Goal: Register for event/course

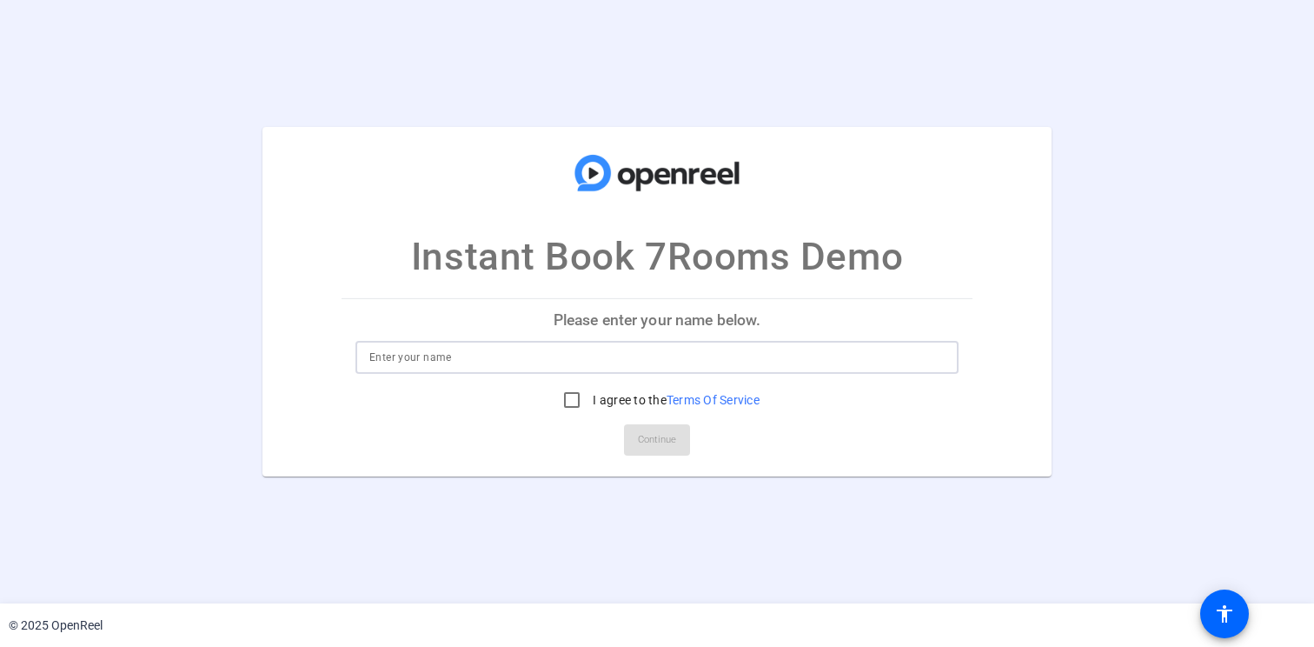
click at [610, 351] on input at bounding box center [656, 357] width 575 height 21
type input "[PERSON_NAME]"
click at [568, 397] on input "I agree to the Terms Of Service" at bounding box center [572, 399] width 35 height 35
checkbox input "true"
click at [657, 438] on span "Continue" at bounding box center [657, 440] width 38 height 26
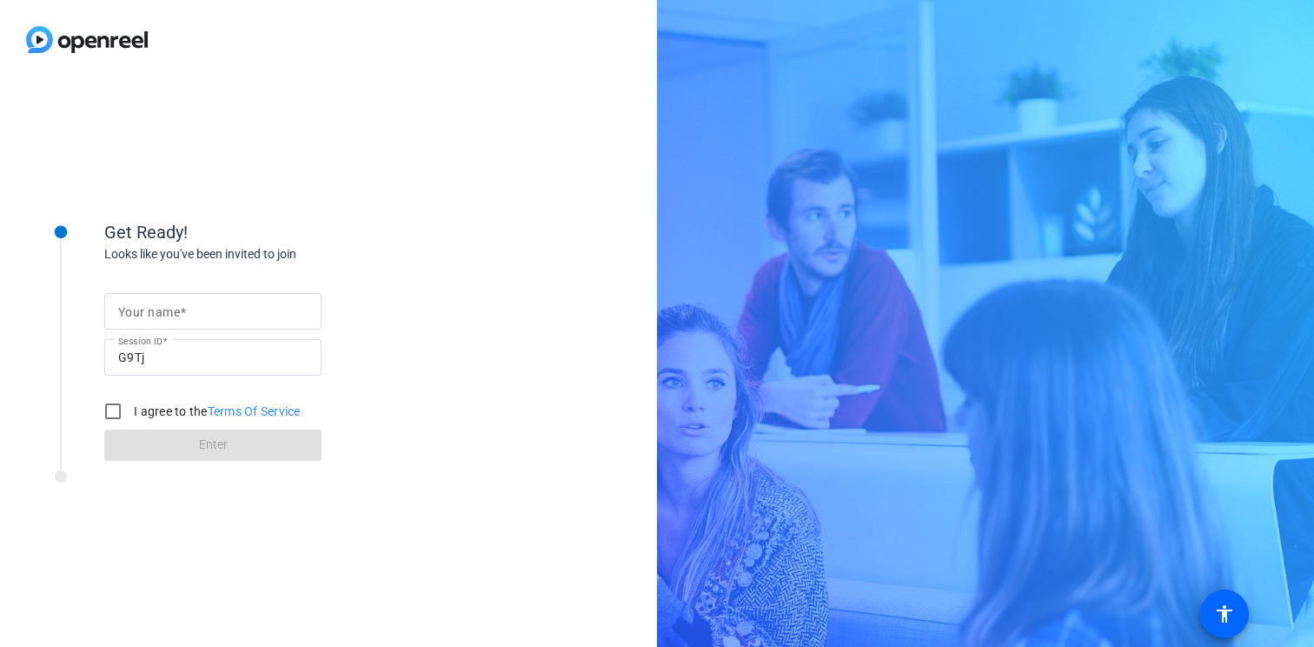
click at [210, 307] on input "Your name" at bounding box center [212, 311] width 189 height 21
type input "[PERSON_NAME]"
click at [149, 416] on label "I agree to the Terms Of Service" at bounding box center [215, 410] width 170 height 17
click at [130, 416] on input "I agree to the Terms Of Service" at bounding box center [113, 411] width 35 height 35
checkbox input "true"
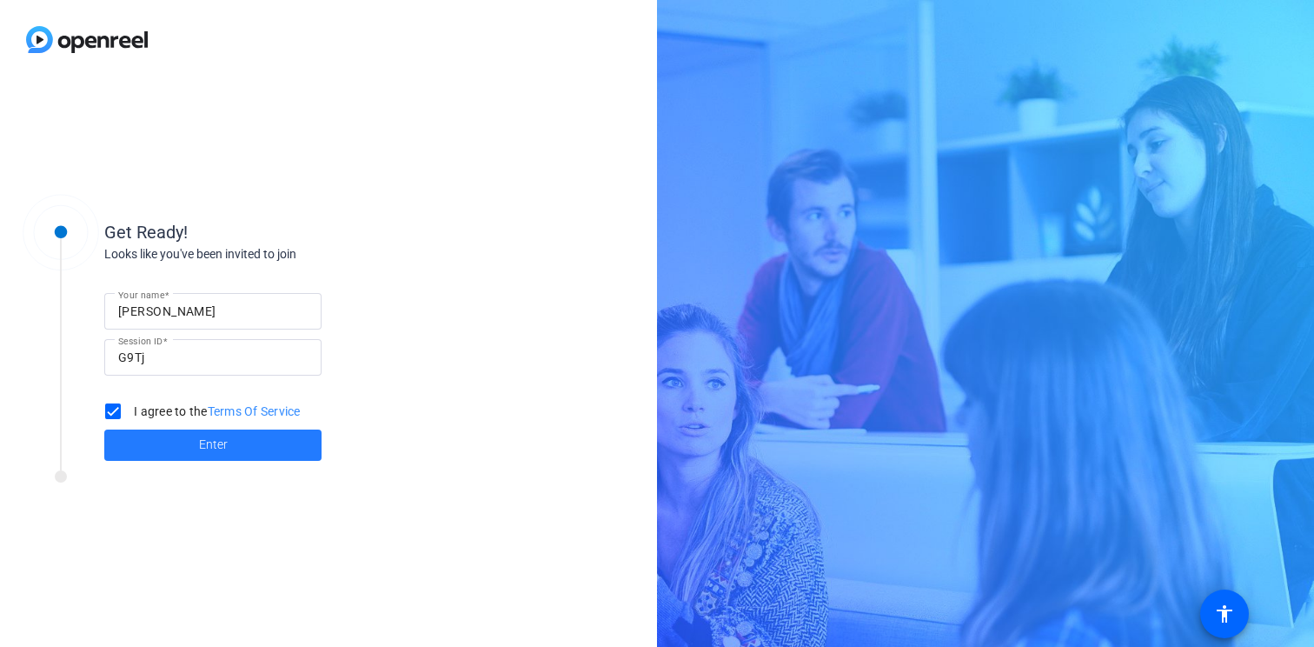
click at [176, 444] on span at bounding box center [212, 445] width 217 height 42
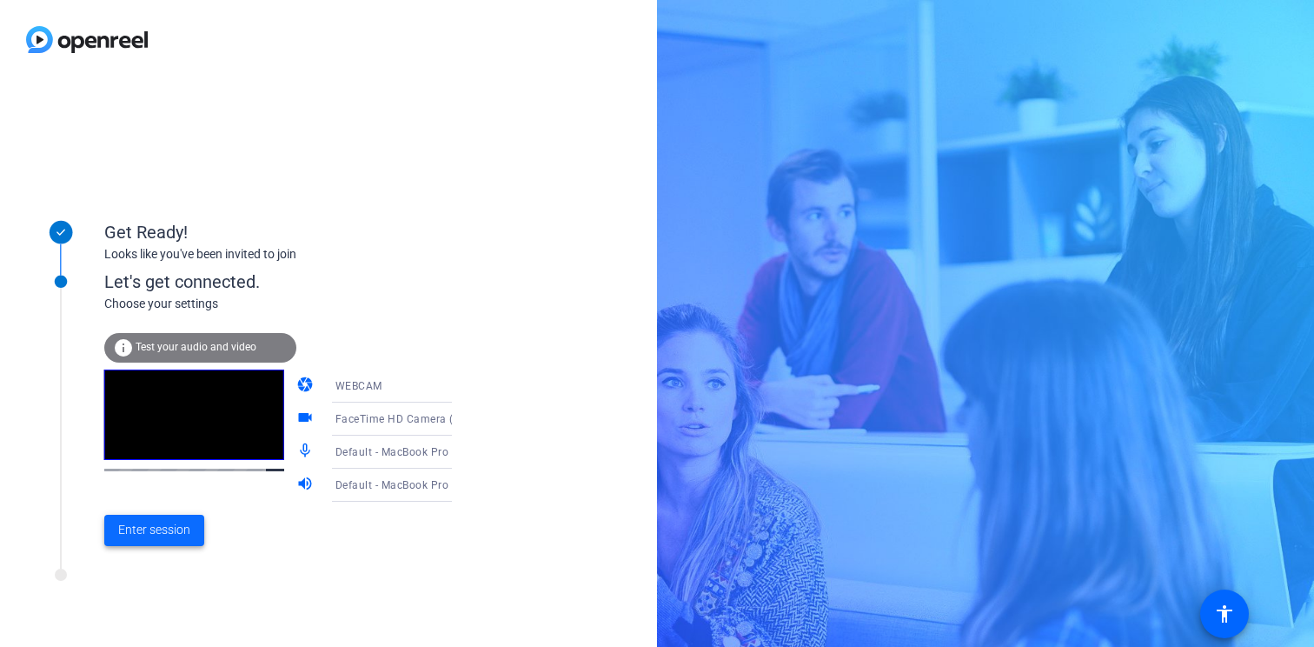
click at [180, 531] on span "Enter session" at bounding box center [154, 530] width 72 height 18
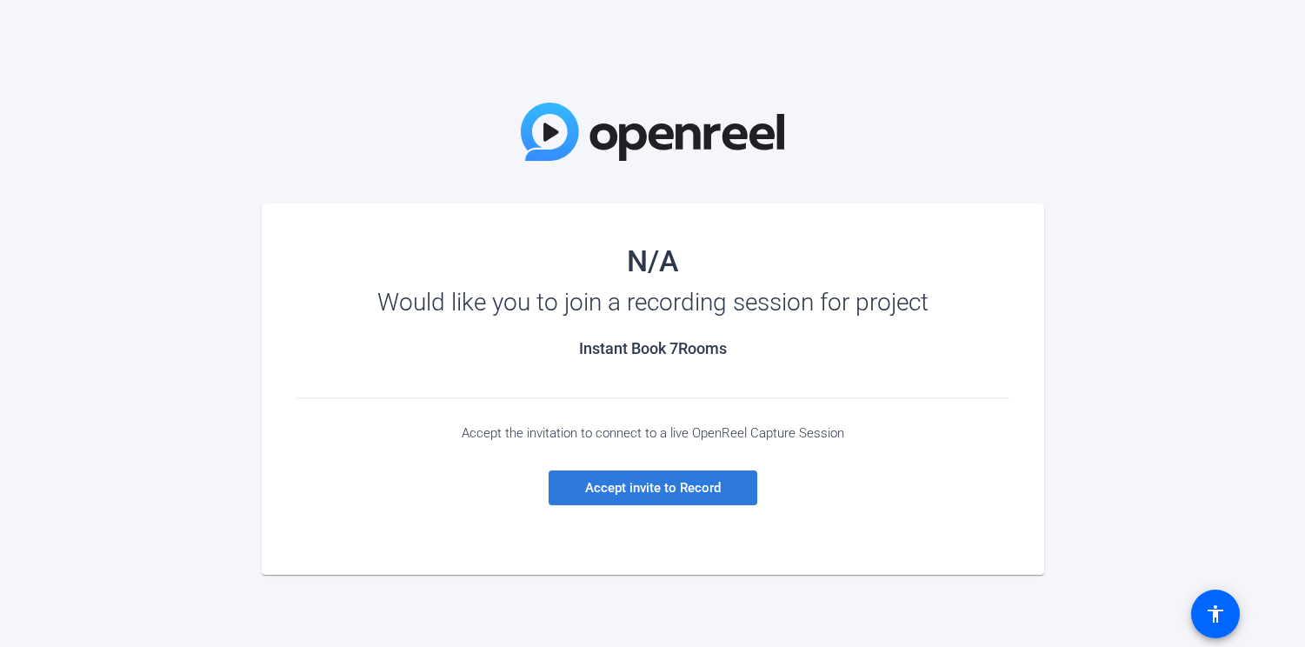
click at [639, 490] on span "Accept invite to Record" at bounding box center [653, 488] width 136 height 16
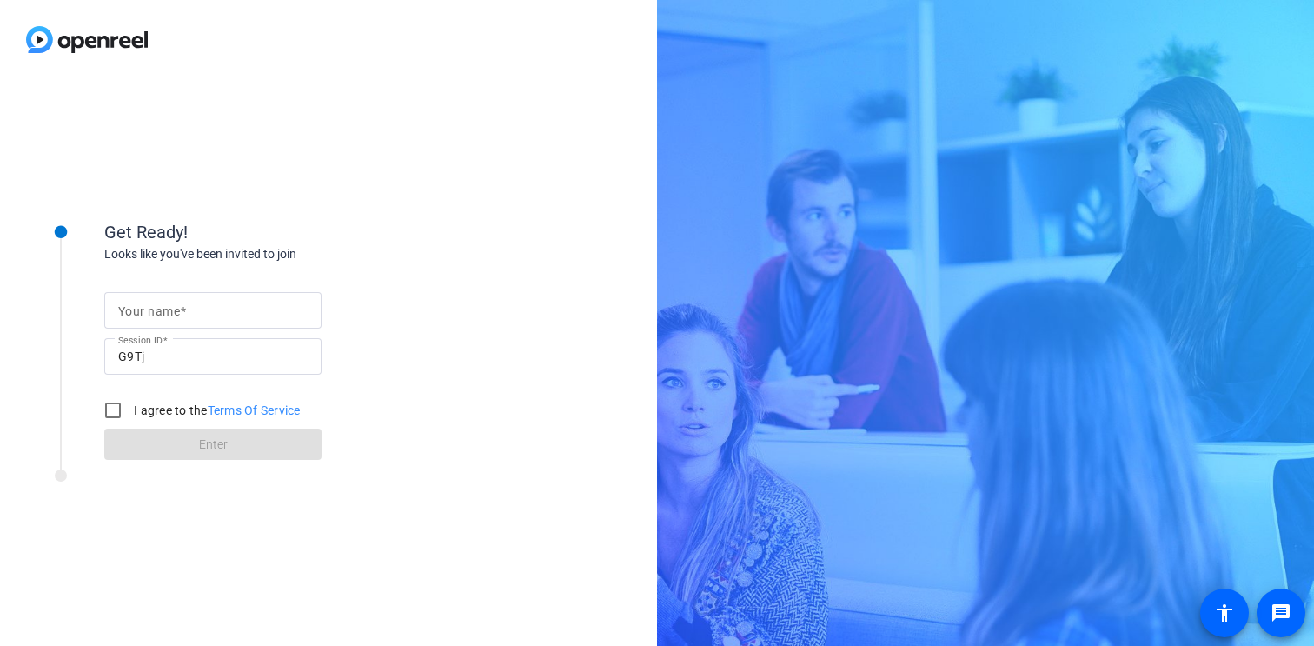
click at [244, 311] on input "Your name" at bounding box center [212, 310] width 189 height 21
type input "[PERSON_NAME]"
click at [155, 405] on label "I agree to the Terms Of Service" at bounding box center [215, 410] width 170 height 17
click at [130, 405] on input "I agree to the Terms Of Service" at bounding box center [113, 410] width 35 height 35
checkbox input "true"
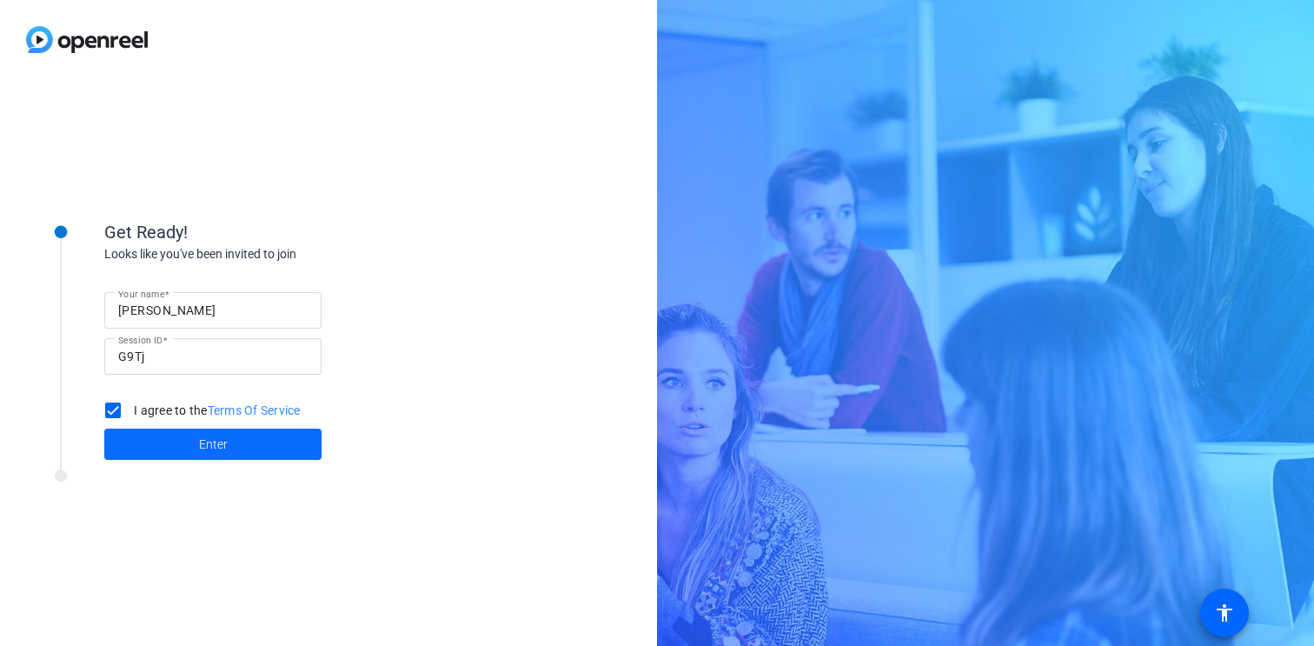
click at [188, 442] on span at bounding box center [212, 444] width 217 height 42
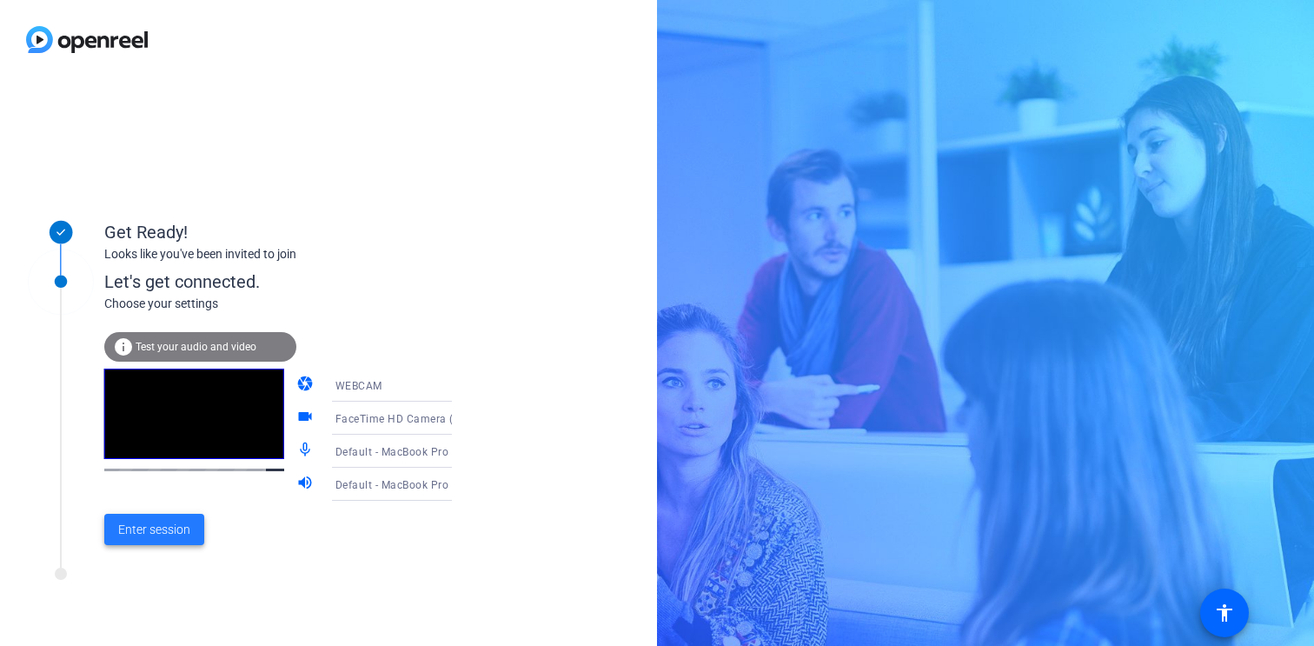
click at [175, 534] on span "Enter session" at bounding box center [154, 530] width 72 height 18
